Goal: Find specific page/section: Find specific page/section

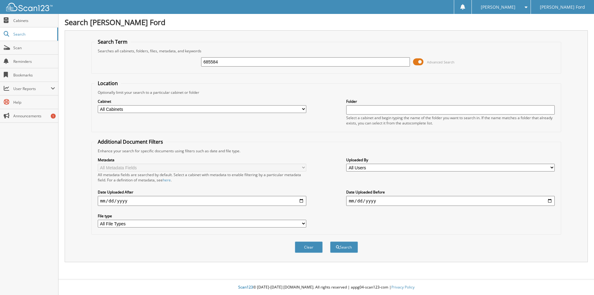
type input "685584"
click at [330, 241] on button "Search" at bounding box center [344, 246] width 28 height 11
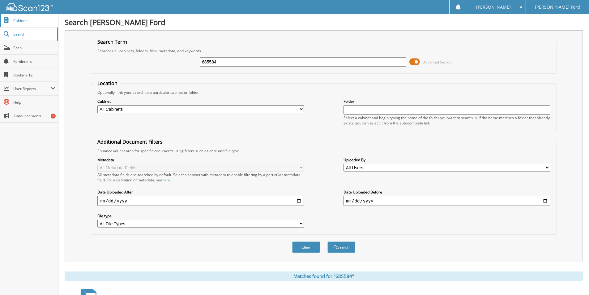
click at [34, 19] on span "Cabinets" at bounding box center [34, 20] width 42 height 5
